Goal: Information Seeking & Learning: Learn about a topic

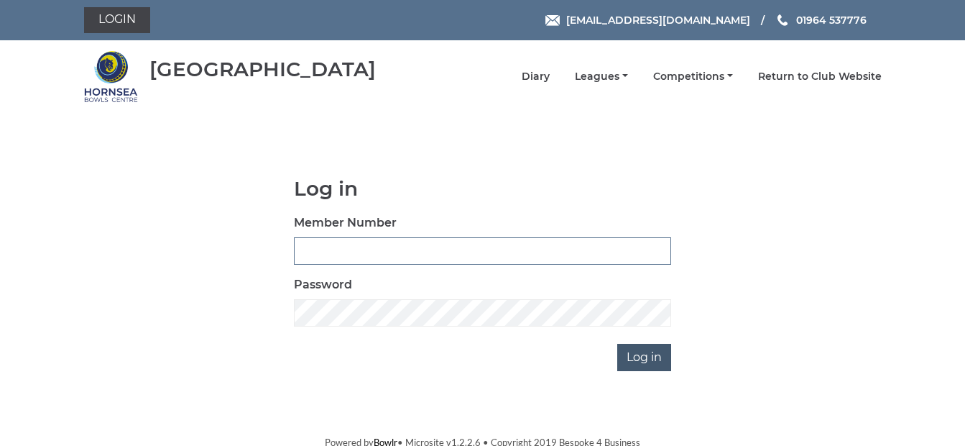
type input "0265"
click at [647, 363] on input "Log in" at bounding box center [645, 357] width 54 height 27
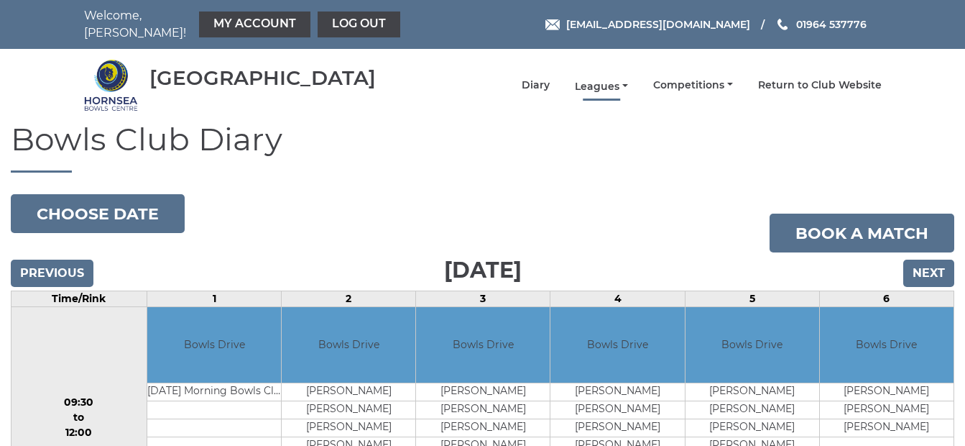
click at [624, 80] on link "Leagues" at bounding box center [601, 87] width 53 height 14
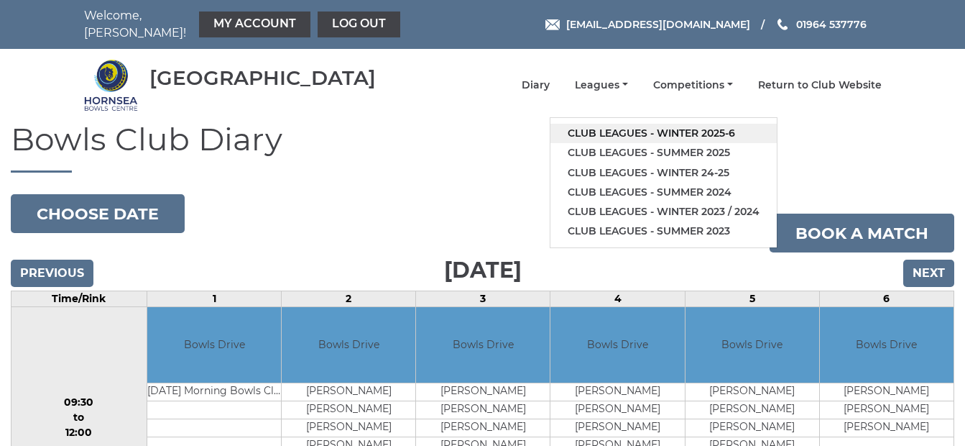
click at [680, 125] on link "Club leagues - Winter 2025-6" at bounding box center [664, 133] width 226 height 19
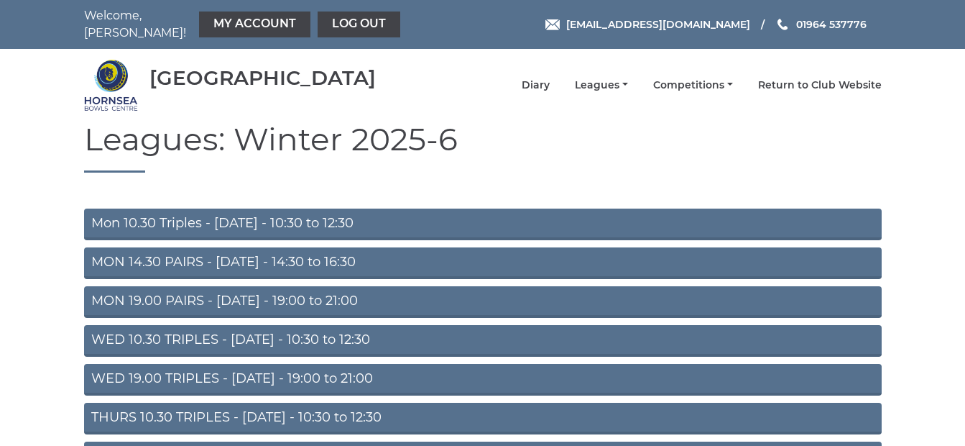
click at [323, 290] on link "MON 19.00 PAIRS - Monday - 19:00 to 21:00" at bounding box center [483, 302] width 798 height 32
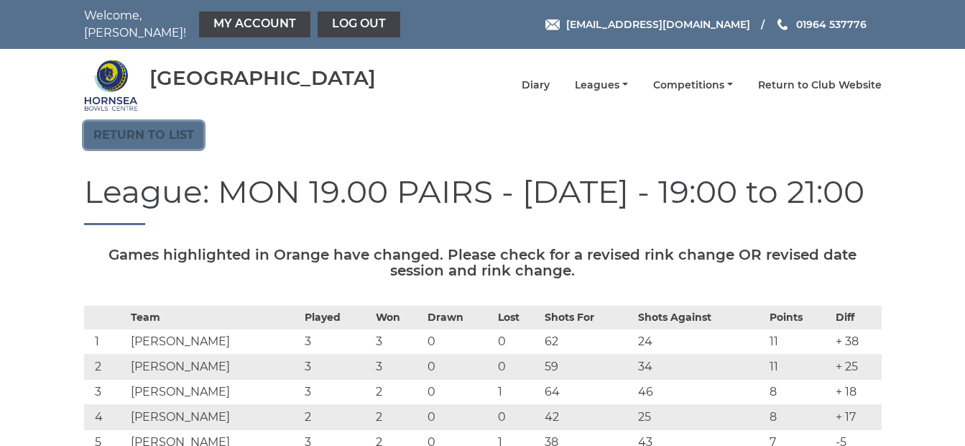
click at [180, 127] on link "Return to list" at bounding box center [143, 134] width 119 height 27
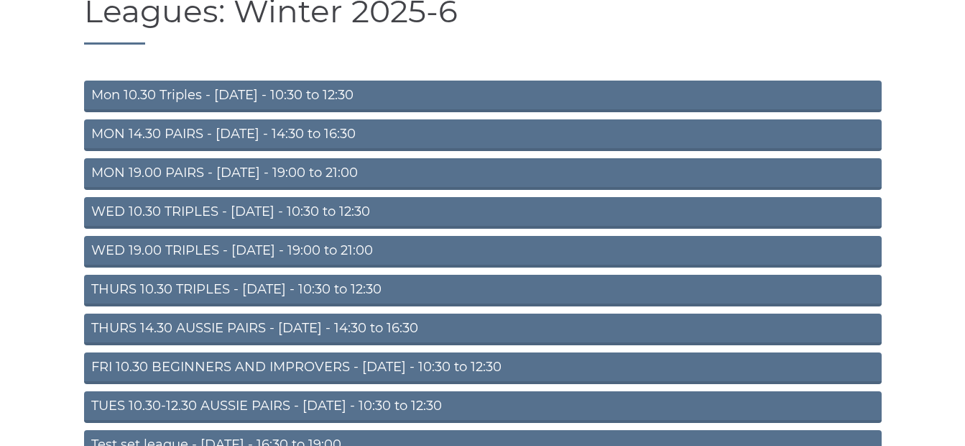
scroll to position [144, 0]
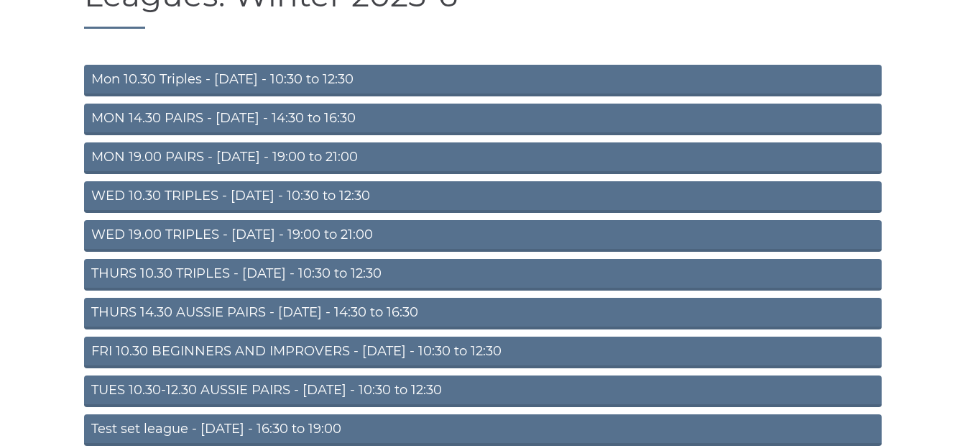
click at [269, 229] on link "WED 19.00 TRIPLES - [DATE] - 19:00 to 21:00" at bounding box center [483, 236] width 798 height 32
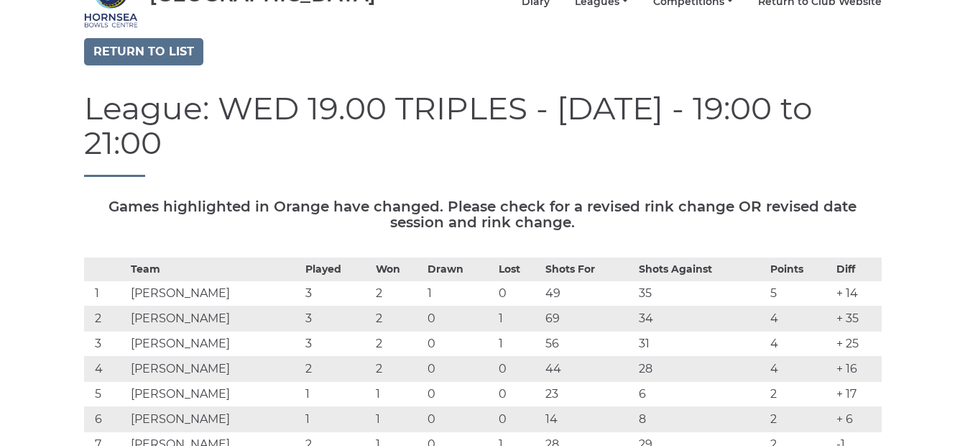
scroll to position [72, 0]
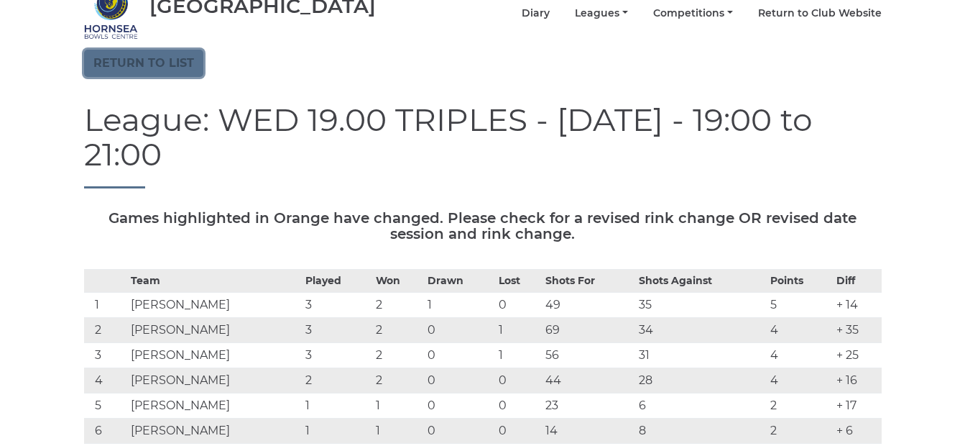
click at [170, 53] on link "Return to list" at bounding box center [143, 63] width 119 height 27
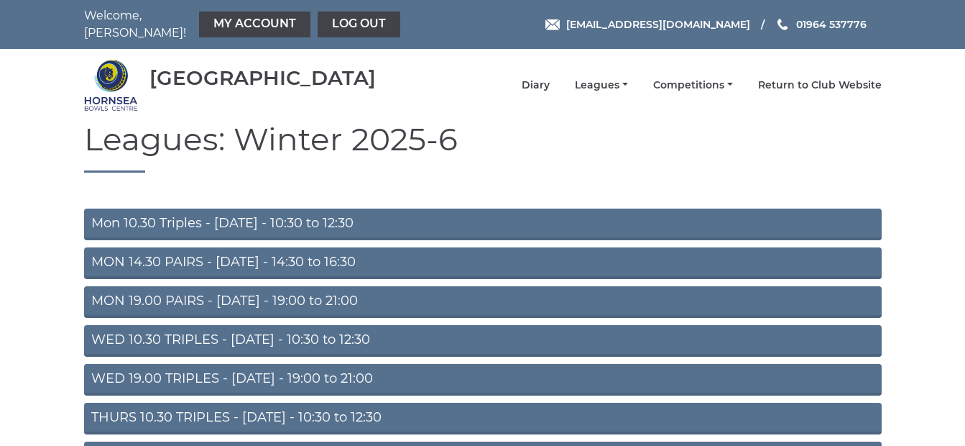
click at [219, 291] on link "MON 19.00 PAIRS - Monday - 19:00 to 21:00" at bounding box center [483, 302] width 798 height 32
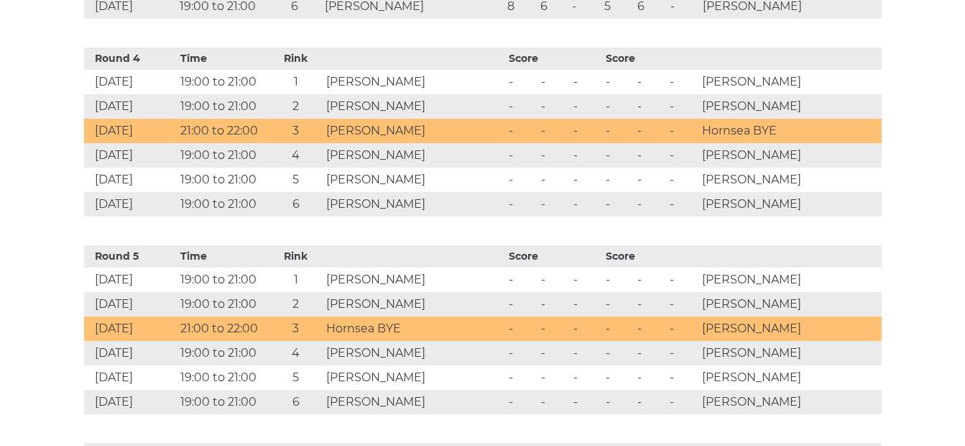
scroll to position [1357, 0]
